Goal: Task Accomplishment & Management: Use online tool/utility

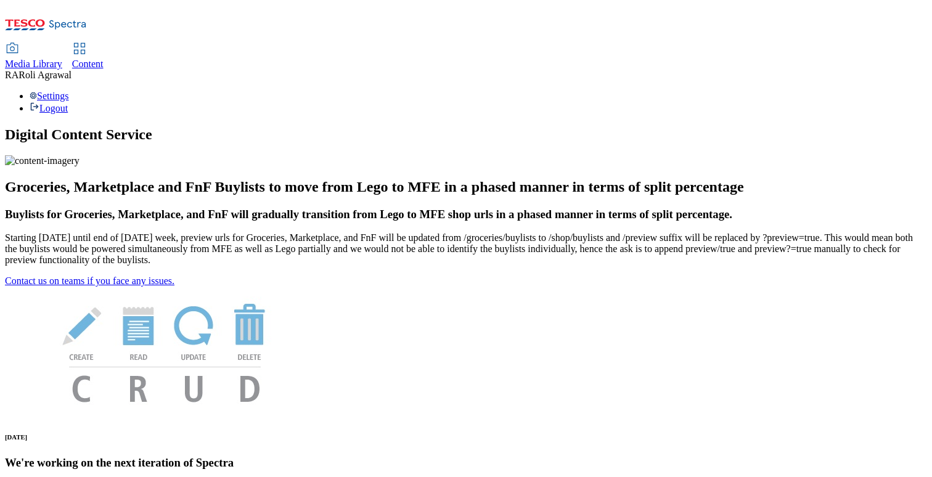
click at [104, 59] on span "Content" at bounding box center [87, 64] width 31 height 10
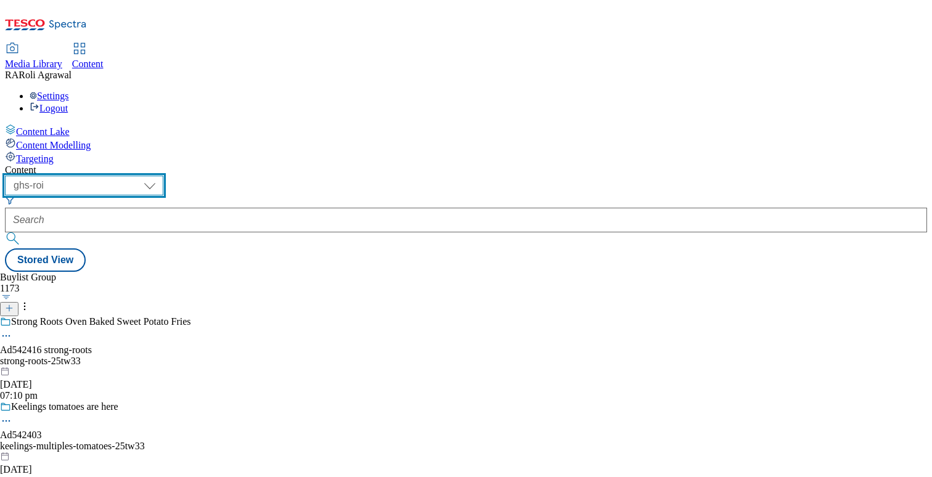
click at [163, 176] on select "ghs-roi ghs-uk" at bounding box center [84, 186] width 158 height 20
